Goal: Find specific page/section: Find specific page/section

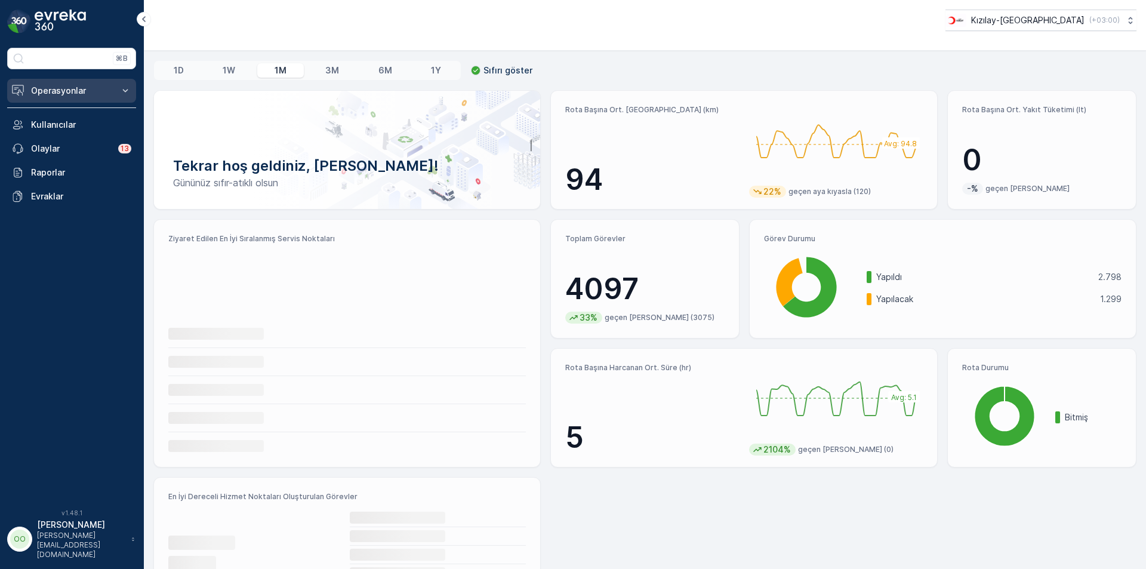
click at [58, 90] on p "Operasyonlar" at bounding box center [71, 91] width 81 height 12
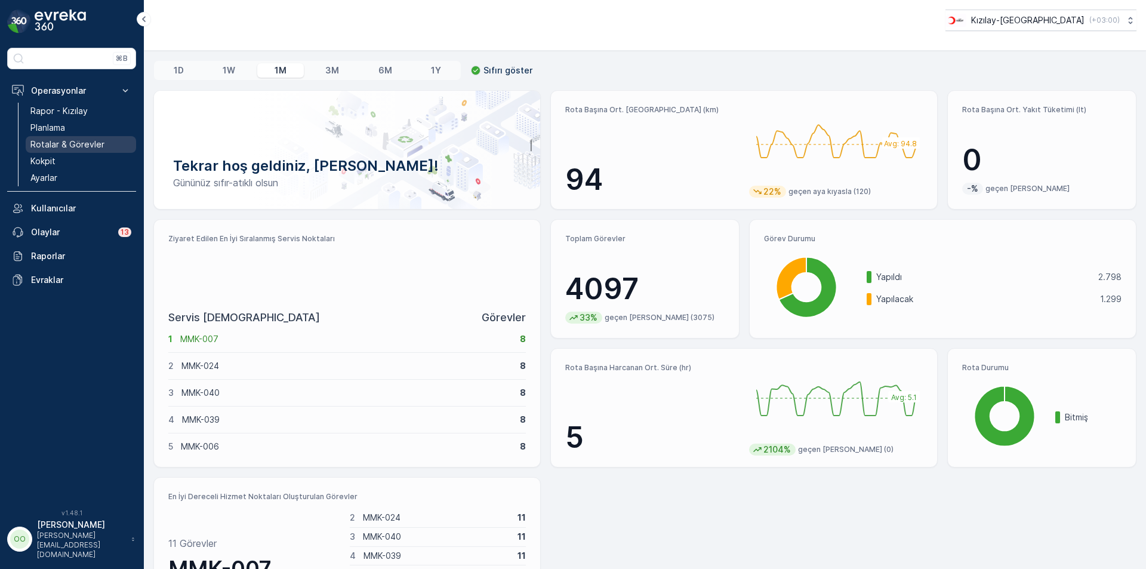
click at [90, 144] on p "Rotalar & Görevler" at bounding box center [67, 145] width 74 height 12
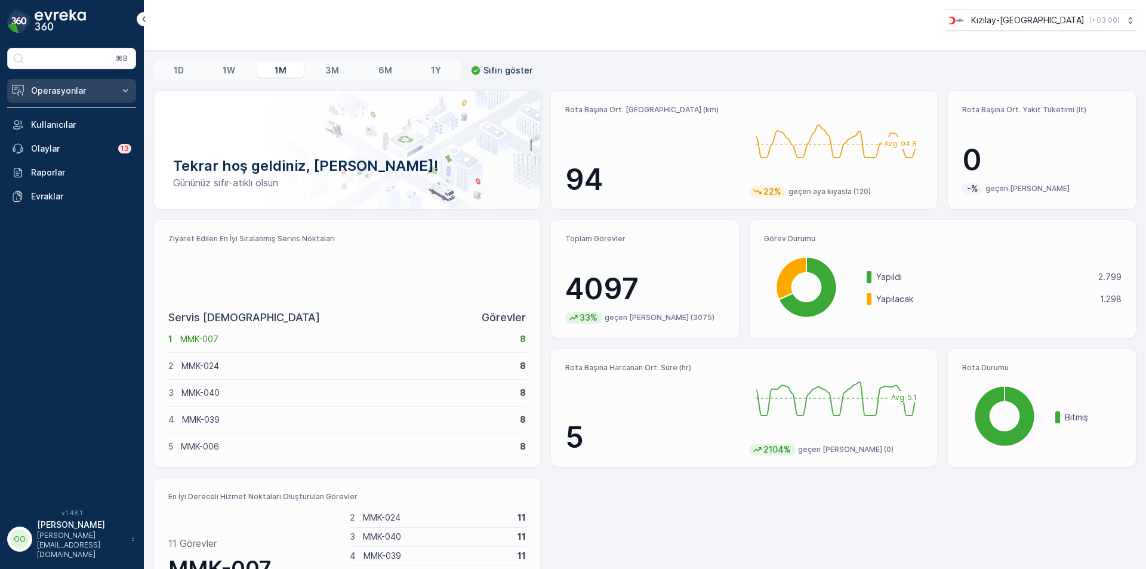
click at [50, 88] on p "Operasyonlar" at bounding box center [71, 91] width 81 height 12
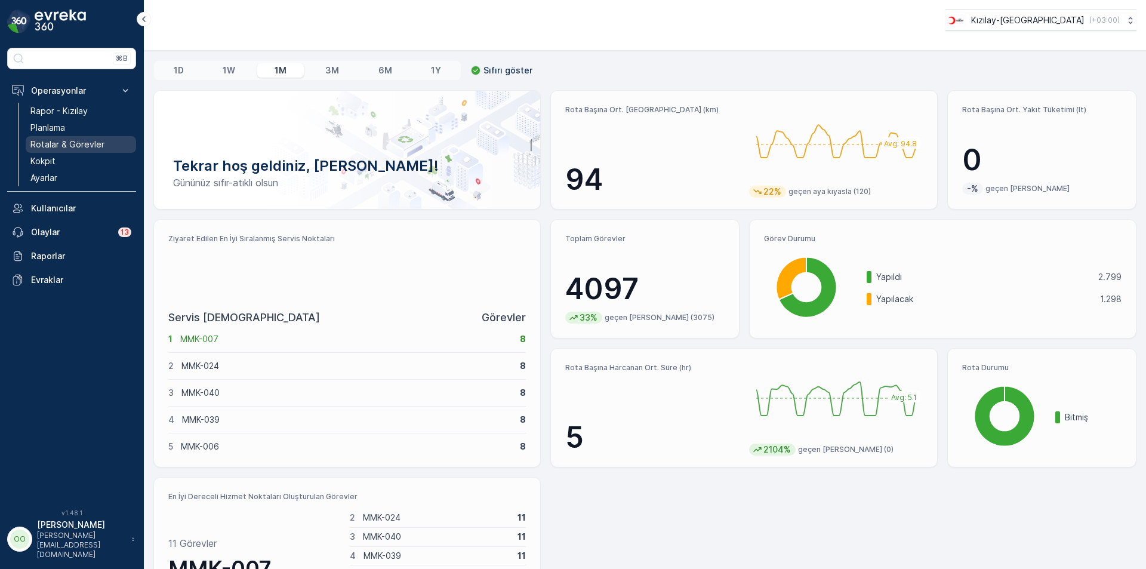
click at [94, 141] on p "Rotalar & Görevler" at bounding box center [67, 145] width 74 height 12
